Goal: Information Seeking & Learning: Learn about a topic

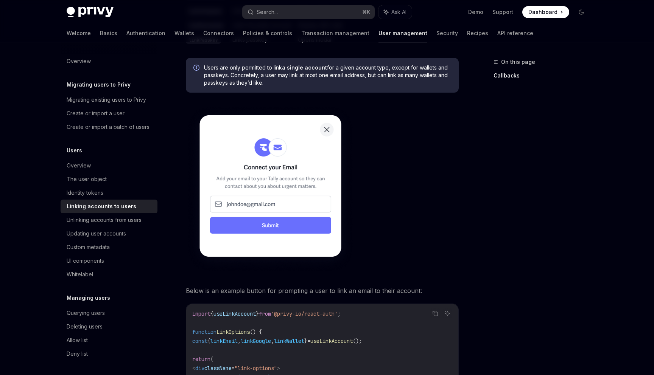
scroll to position [505, 0]
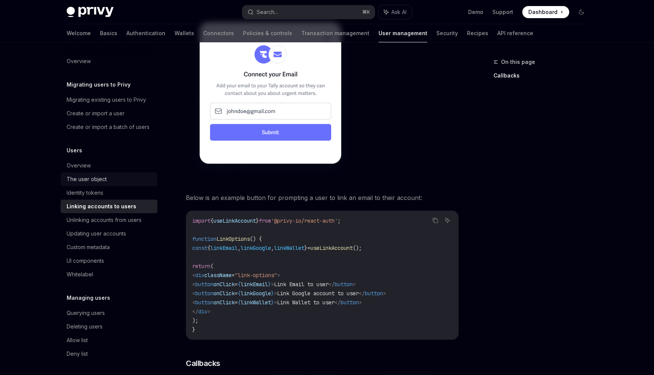
click at [104, 185] on link "The user object" at bounding box center [109, 179] width 97 height 14
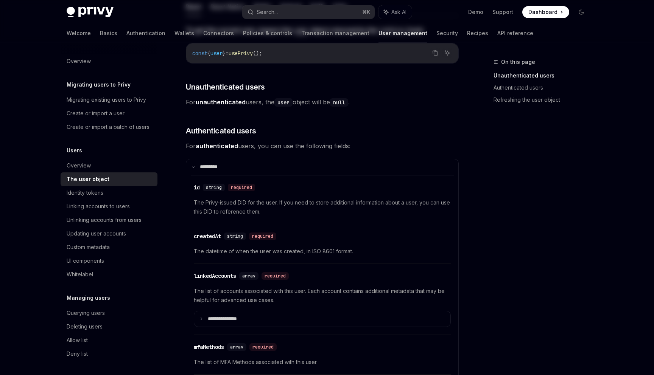
scroll to position [208, 0]
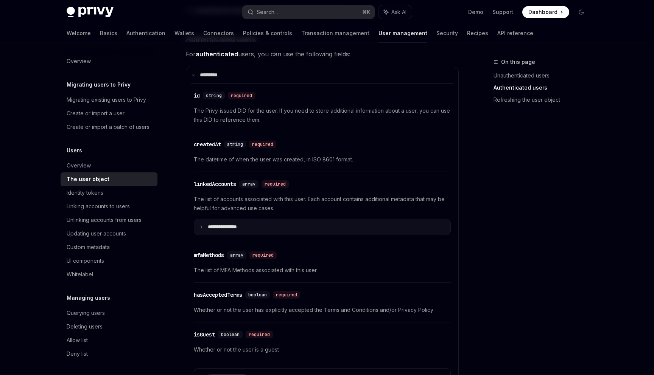
click at [204, 229] on summary "**********" at bounding box center [322, 227] width 256 height 16
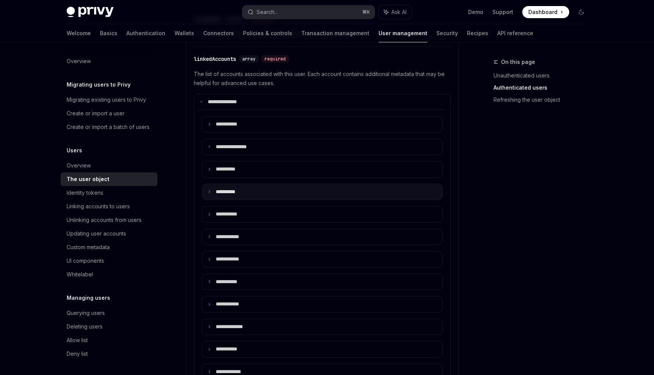
scroll to position [334, 0]
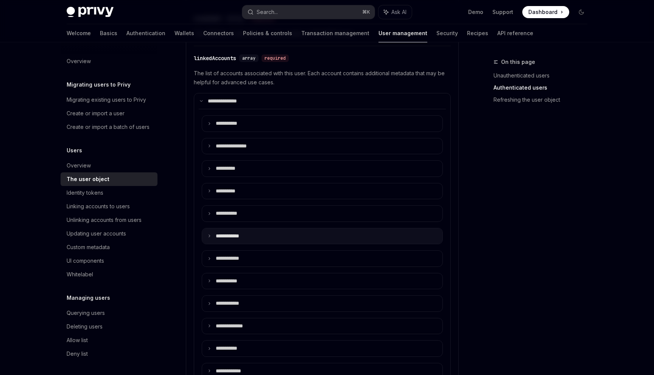
click at [207, 235] on summary "**** *******" at bounding box center [322, 236] width 240 height 16
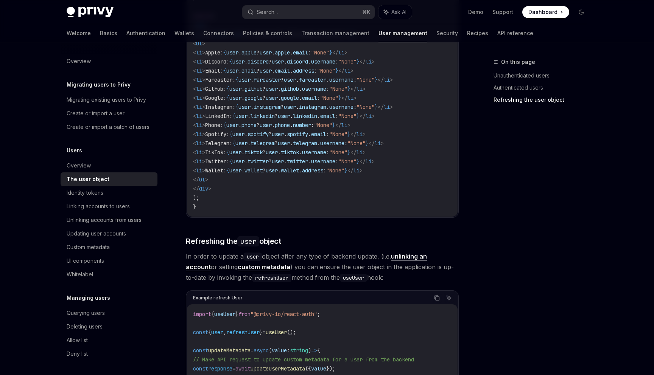
scroll to position [1602, 0]
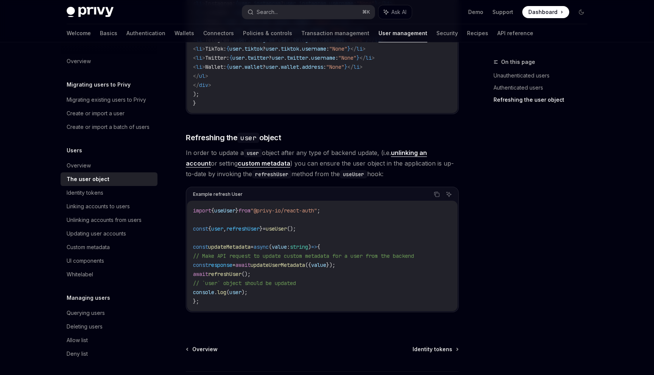
scroll to position [1537, 0]
click at [120, 192] on div "Identity tokens" at bounding box center [110, 192] width 86 height 9
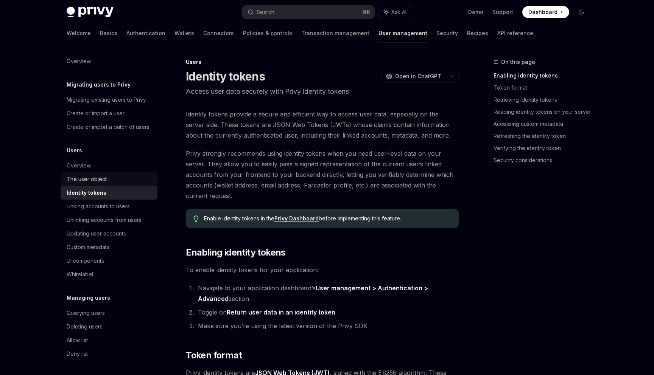
click at [119, 183] on div "The user object" at bounding box center [110, 179] width 86 height 9
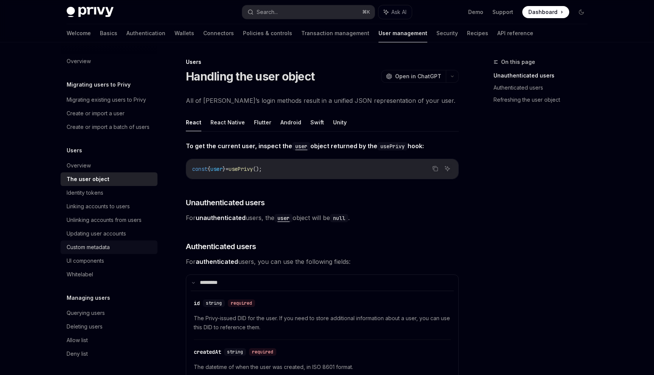
click at [104, 249] on div "Custom metadata" at bounding box center [88, 247] width 43 height 9
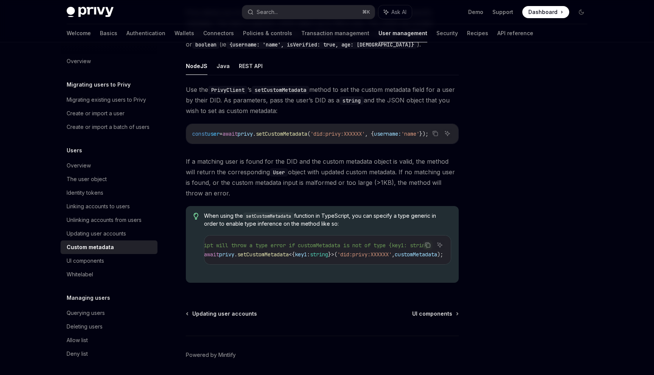
scroll to position [0, 79]
click at [94, 256] on div "UI components" at bounding box center [85, 260] width 37 height 9
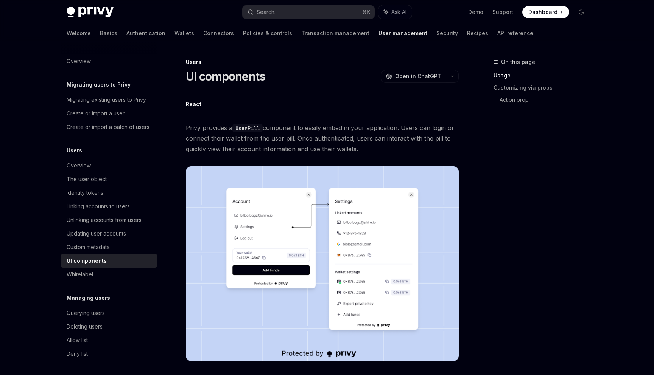
click at [95, 257] on div "UI components" at bounding box center [87, 260] width 40 height 9
click at [95, 276] on div "Whitelabel" at bounding box center [110, 274] width 86 height 9
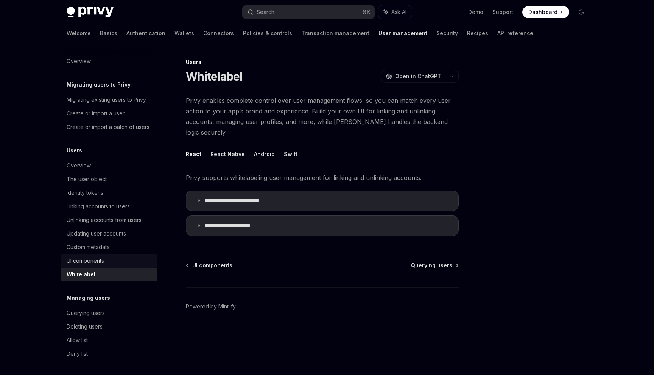
click at [95, 263] on div "UI components" at bounding box center [85, 260] width 37 height 9
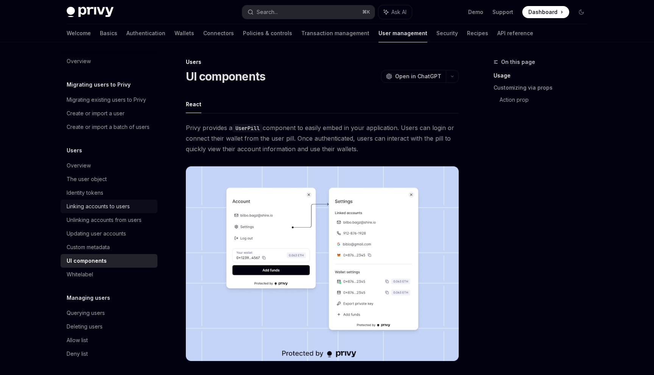
click at [101, 207] on div "Linking accounts to users" at bounding box center [98, 206] width 63 height 9
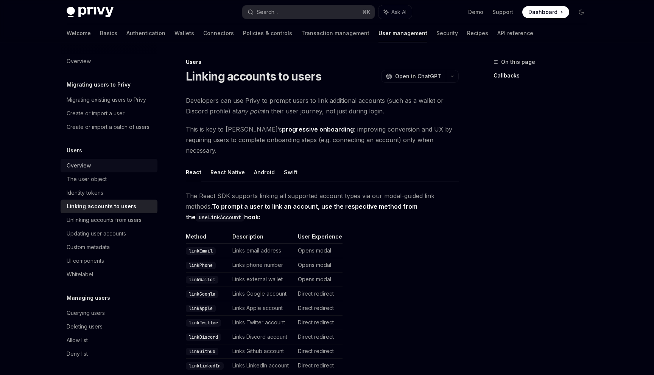
click at [92, 166] on div "Overview" at bounding box center [110, 165] width 86 height 9
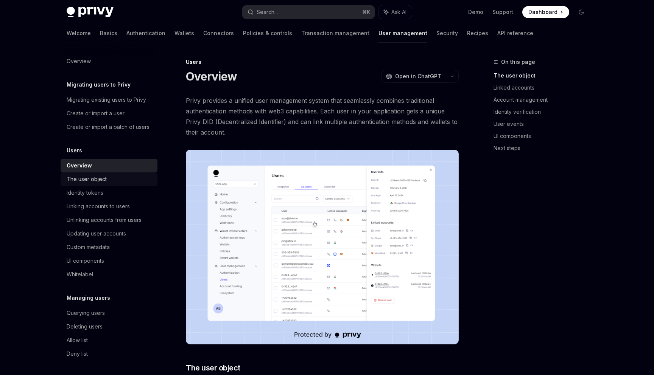
click at [96, 182] on div "The user object" at bounding box center [87, 179] width 40 height 9
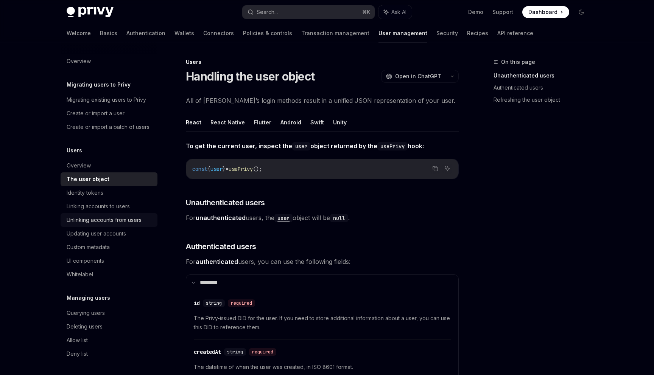
click at [120, 218] on div "Unlinking accounts from users" at bounding box center [104, 220] width 75 height 9
type textarea "*"
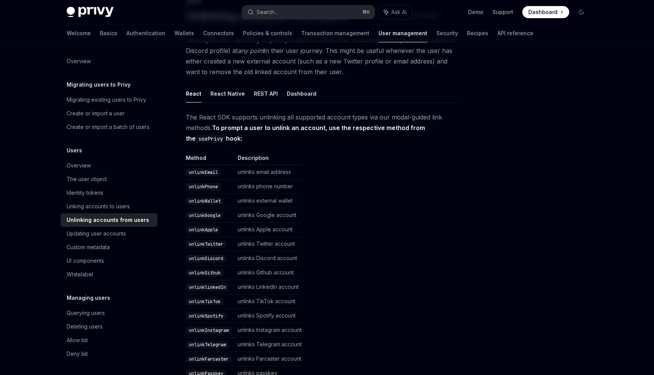
scroll to position [38, 0]
